Goal: Book appointment/travel/reservation

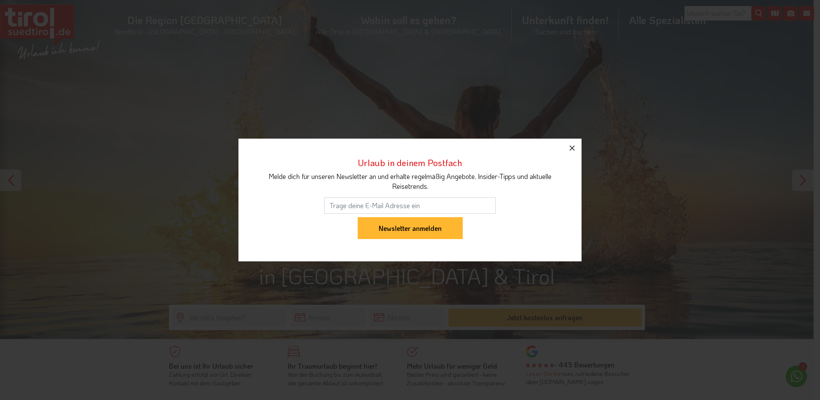
click at [572, 149] on icon "button" at bounding box center [572, 148] width 10 height 10
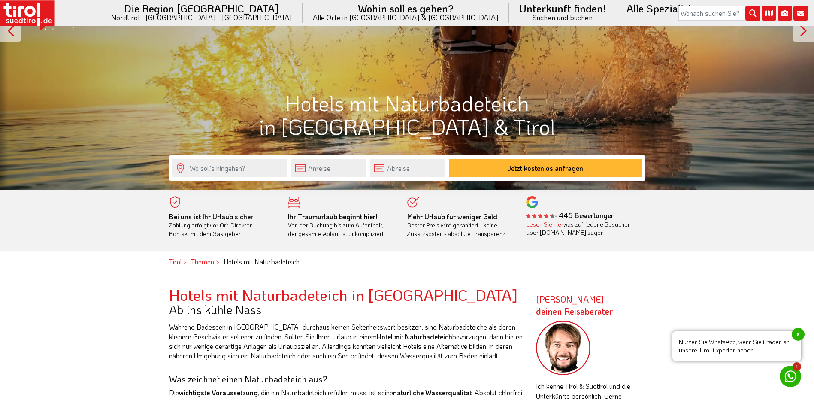
scroll to position [172, 0]
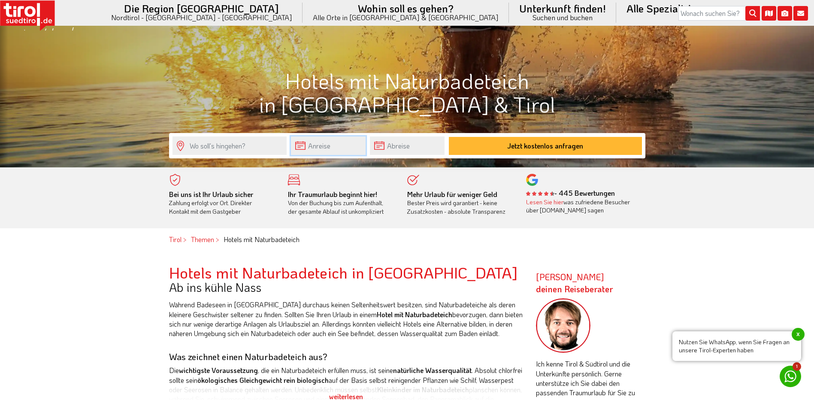
click at [336, 147] on input "text" at bounding box center [328, 145] width 75 height 18
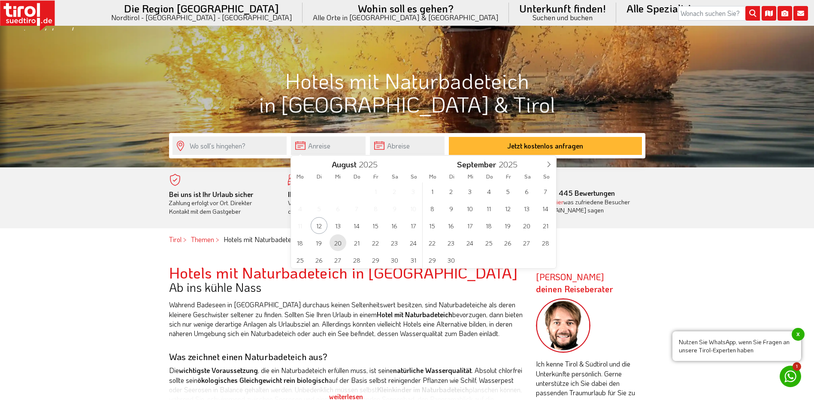
click at [342, 243] on span "20" at bounding box center [338, 242] width 17 height 17
click at [398, 243] on span "23" at bounding box center [394, 242] width 17 height 17
type input "[DATE]"
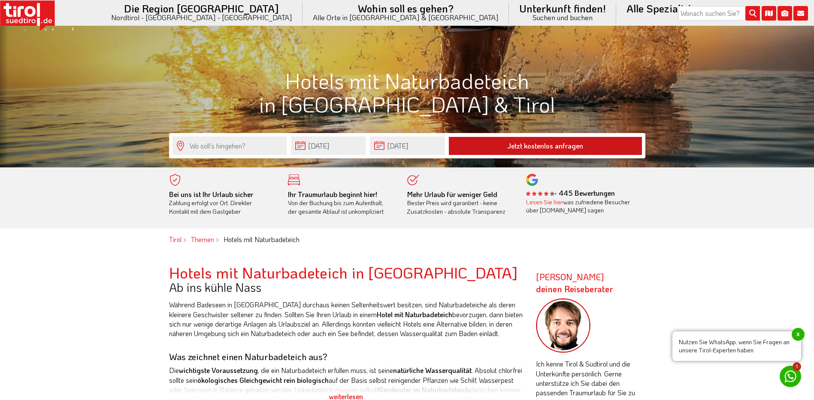
click at [532, 146] on button "Jetzt kostenlos anfragen" at bounding box center [545, 146] width 193 height 18
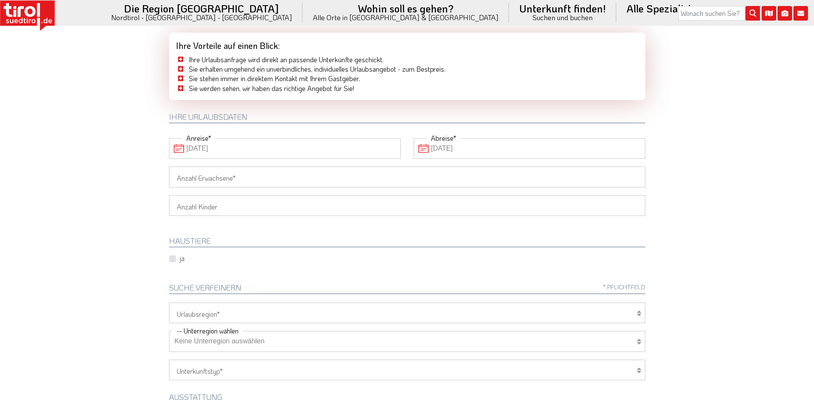
scroll to position [86, 0]
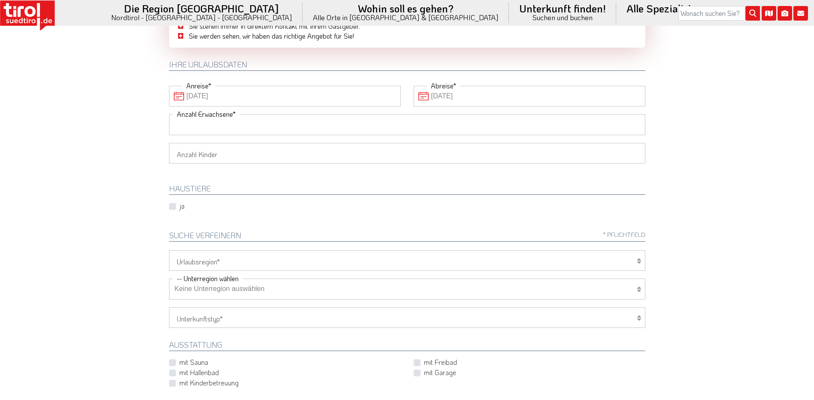
click at [337, 129] on input "Anzahl Erwachsene" at bounding box center [407, 124] width 476 height 21
type input "2"
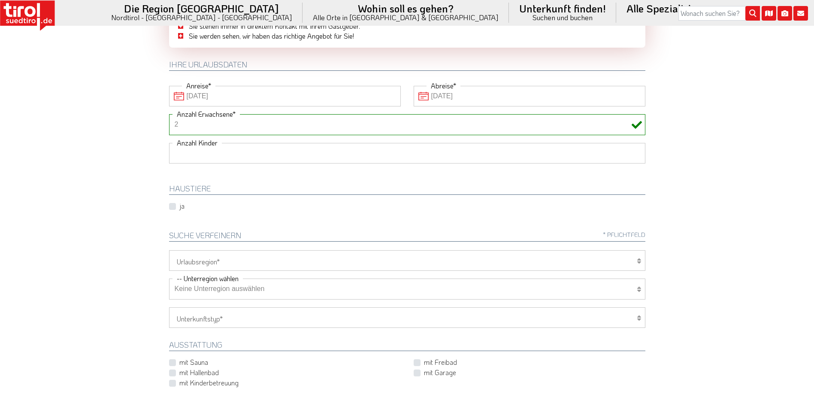
click at [302, 154] on select "1 2 3 4 5 6" at bounding box center [407, 153] width 476 height 21
select select "1"
click at [169, 143] on select "1 2 3 4 5 6" at bounding box center [407, 153] width 476 height 21
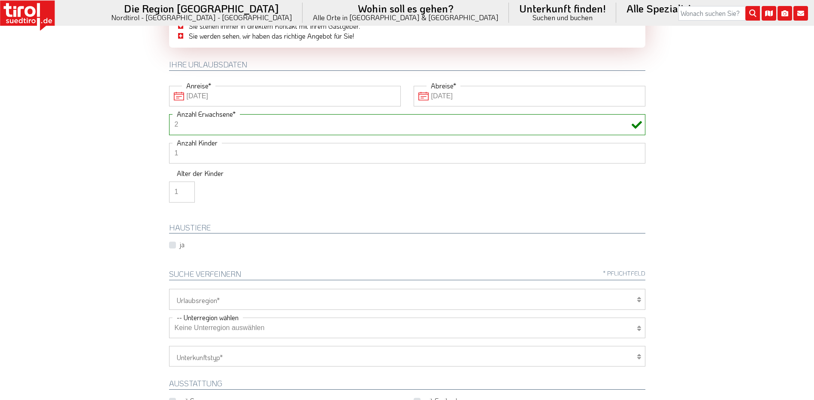
click at [183, 191] on input "1" at bounding box center [182, 191] width 26 height 21
type input "1"
type input "4"
click at [297, 182] on div "Alter der Kinder 4" at bounding box center [244, 190] width 150 height 39
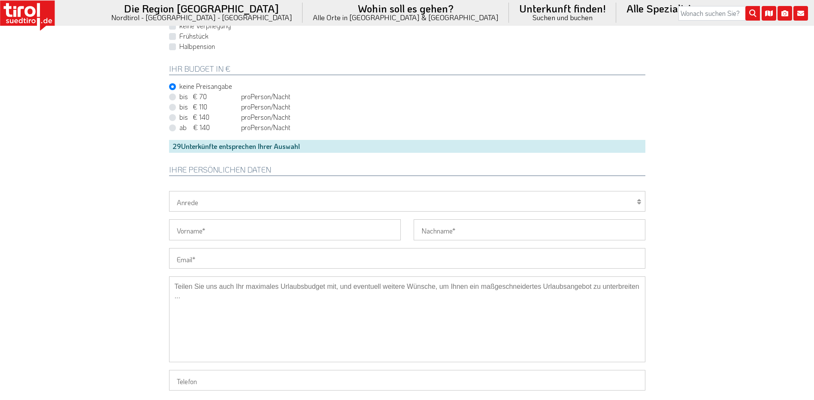
scroll to position [686, 0]
